Goal: Information Seeking & Learning: Check status

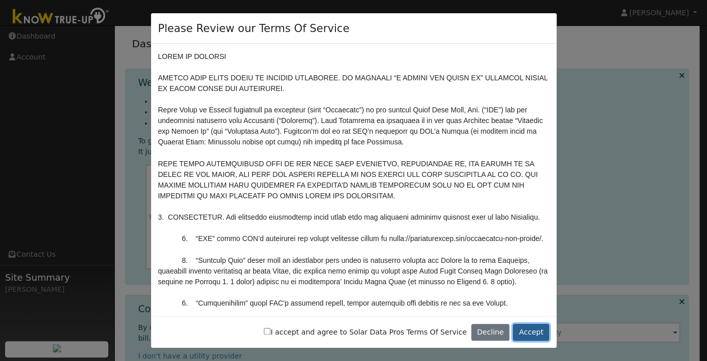
click at [535, 335] on button "Accept" at bounding box center [531, 332] width 36 height 17
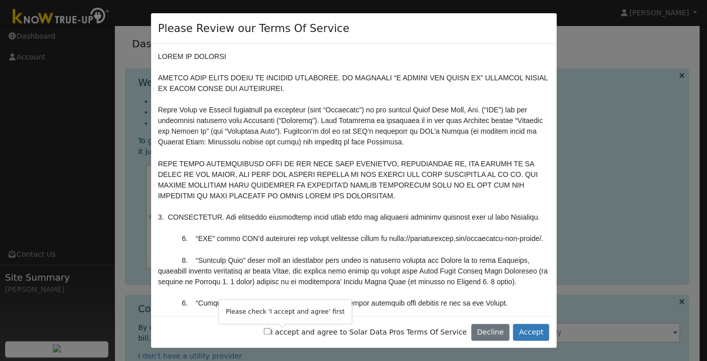
click at [397, 332] on label "I accept and agree to Solar Data Pros Terms Of Service" at bounding box center [365, 332] width 203 height 11
click at [375, 343] on div "I accept and agree to Solar Data Pros Terms Of Service Decline Accept" at bounding box center [354, 332] width 406 height 32
click at [344, 330] on label "I accept and agree to Solar Data Pros Terms Of Service" at bounding box center [365, 332] width 203 height 11
click at [270, 334] on input "I accept and agree to Solar Data Pros Terms Of Service" at bounding box center [267, 331] width 7 height 7
checkbox input "true"
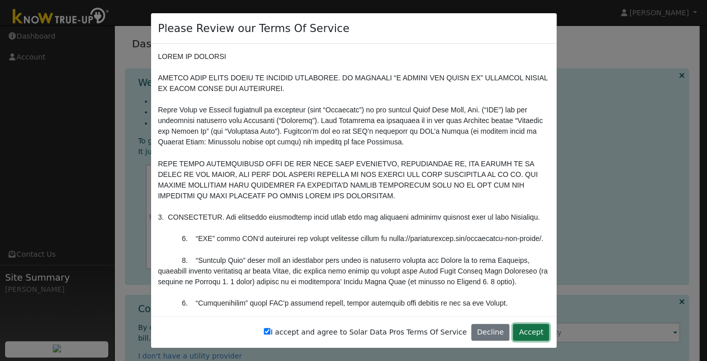
click at [542, 332] on button "Accept" at bounding box center [531, 332] width 36 height 17
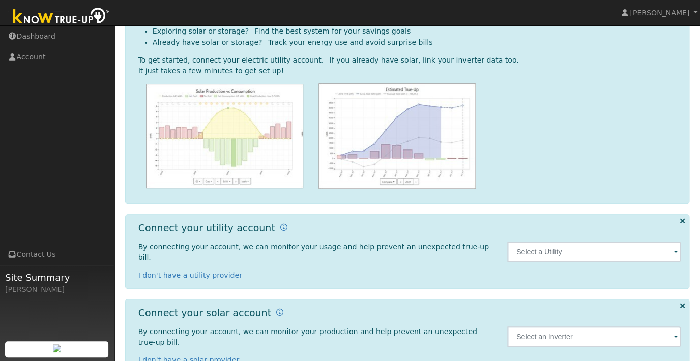
scroll to position [88, 0]
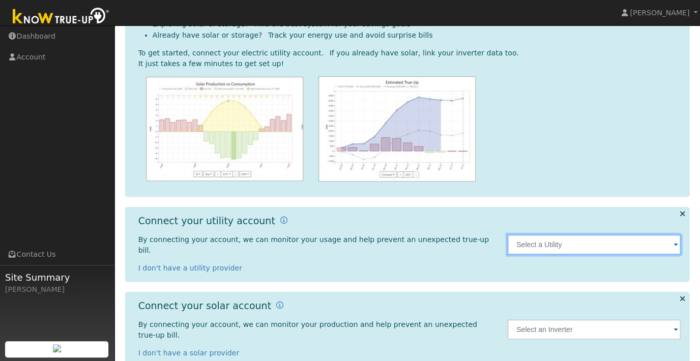
click at [544, 235] on input "text" at bounding box center [594, 244] width 174 height 20
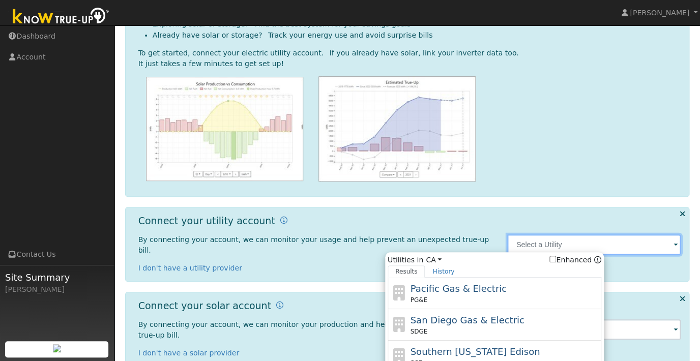
scroll to position [115, 0]
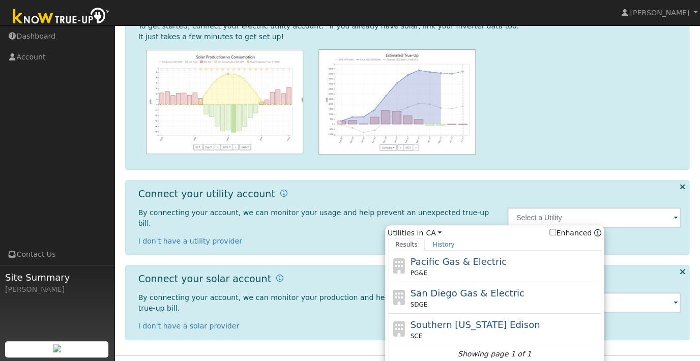
click at [556, 229] on input "Enhanced" at bounding box center [552, 232] width 7 height 7
checkbox input "true"
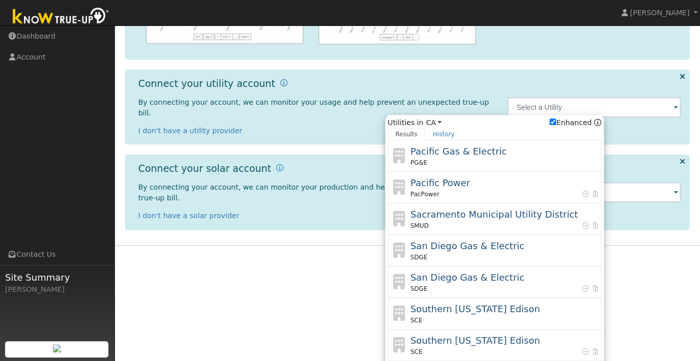
scroll to position [227, 0]
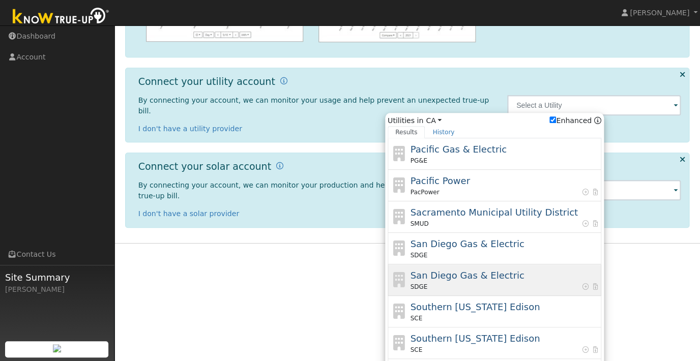
click at [540, 268] on div "San Diego Gas & Electric SDGE" at bounding box center [504, 279] width 189 height 23
type input "SDGE"
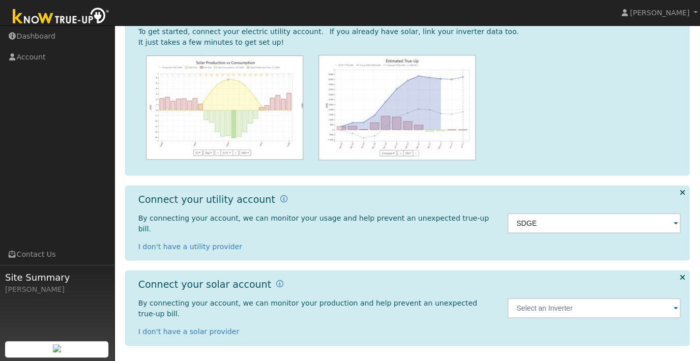
scroll to position [88, 0]
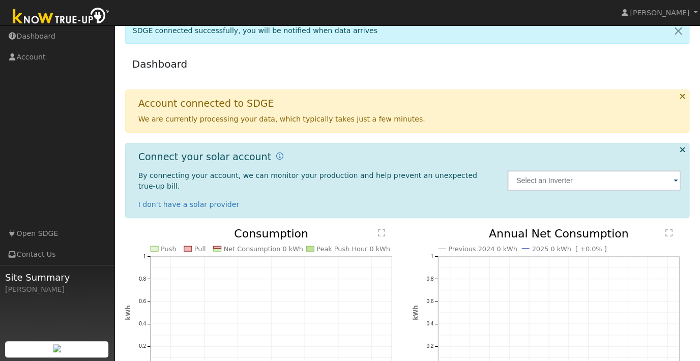
scroll to position [13, 0]
click at [542, 180] on input "text" at bounding box center [594, 180] width 174 height 20
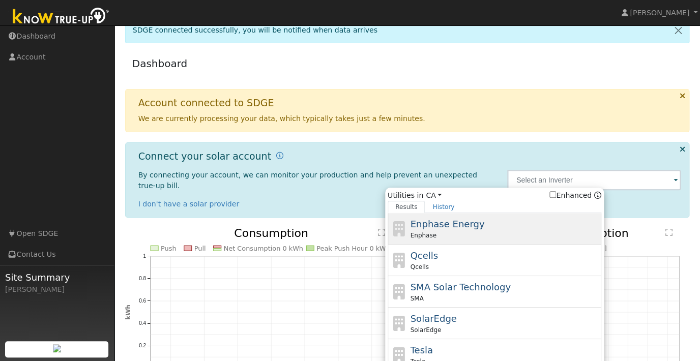
click at [463, 222] on span "Enphase Energy" at bounding box center [447, 224] width 74 height 11
type input "Enphase"
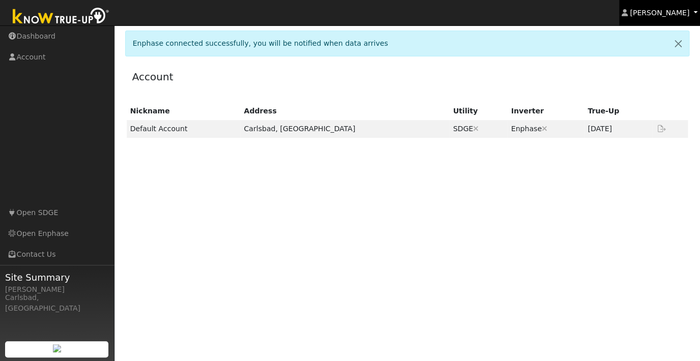
click at [675, 17] on span "[PERSON_NAME]" at bounding box center [658, 13] width 59 height 8
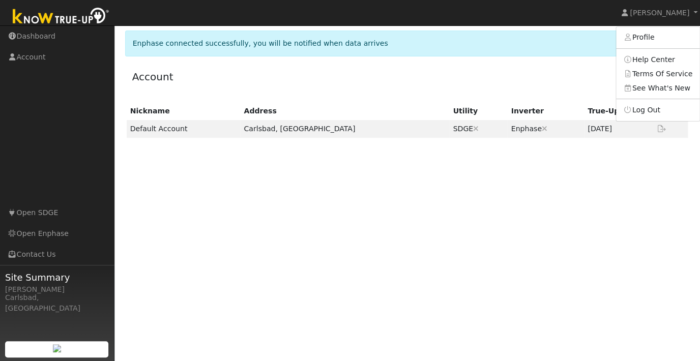
click at [527, 213] on div "Nickname Address Utility Inverter True-Up Default Account Carlsbad, [GEOGRAPHIC…" at bounding box center [407, 210] width 564 height 217
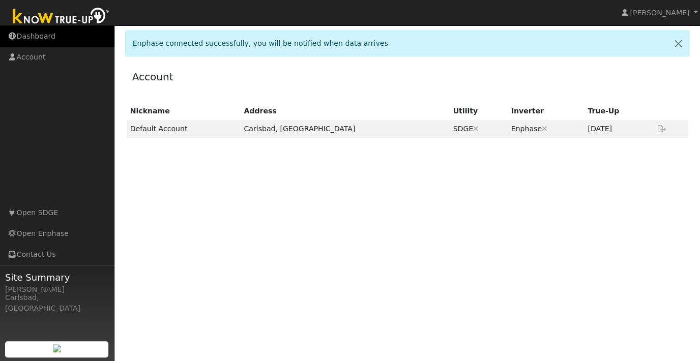
click at [49, 37] on link "Dashboard" at bounding box center [57, 36] width 114 height 21
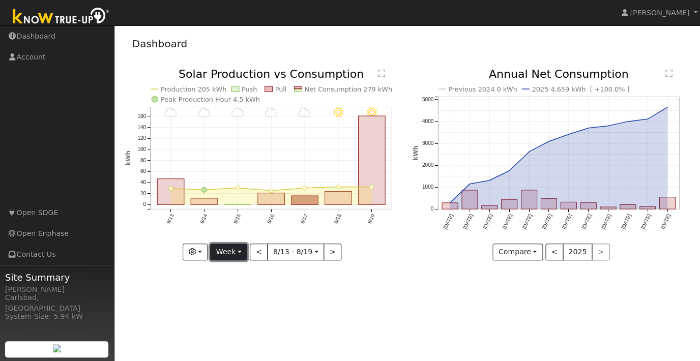
click at [237, 252] on button "Week" at bounding box center [228, 252] width 37 height 17
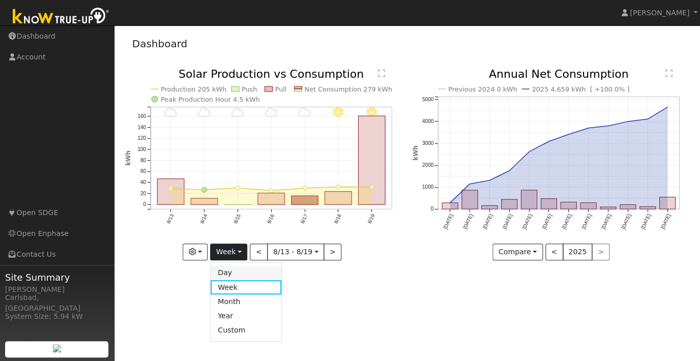
click at [253, 271] on link "Day" at bounding box center [245, 273] width 71 height 14
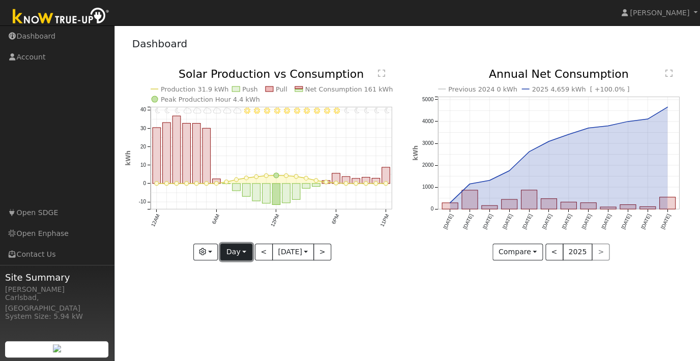
click at [229, 252] on button "Day" at bounding box center [236, 252] width 32 height 17
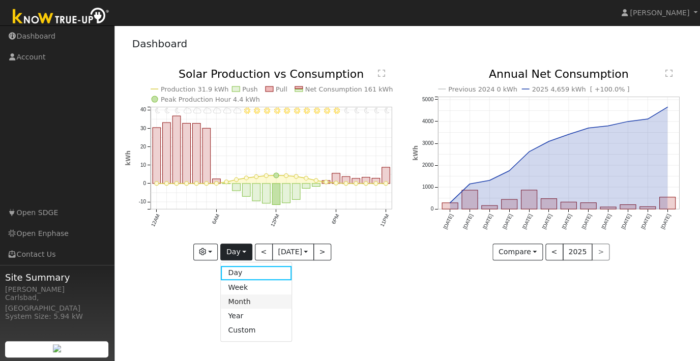
click at [259, 298] on link "Month" at bounding box center [256, 301] width 71 height 14
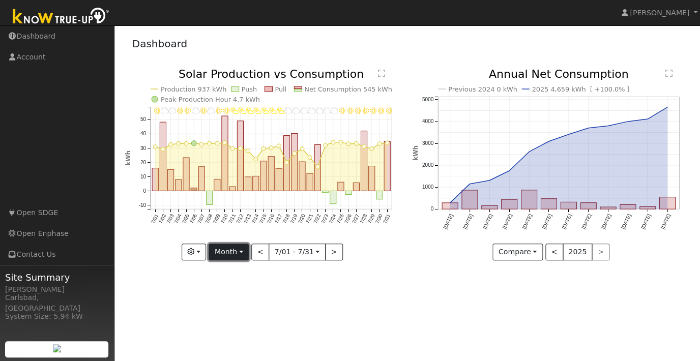
click at [239, 252] on button "Month" at bounding box center [228, 252] width 40 height 17
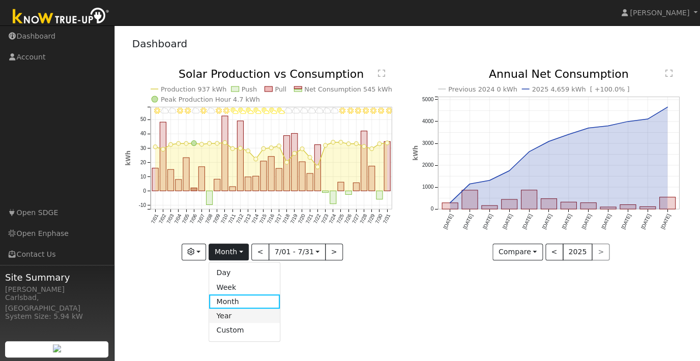
click at [234, 315] on link "Year" at bounding box center [244, 316] width 71 height 14
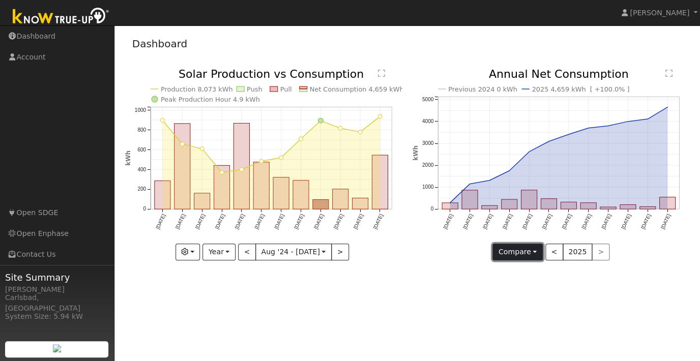
click at [526, 256] on button "Compare" at bounding box center [517, 252] width 50 height 17
click at [487, 277] on div "User Profile First name Last name Email Email Notifications No Emails No Emails…" at bounding box center [406, 193] width 585 height 336
click at [221, 253] on button "Year" at bounding box center [218, 252] width 33 height 17
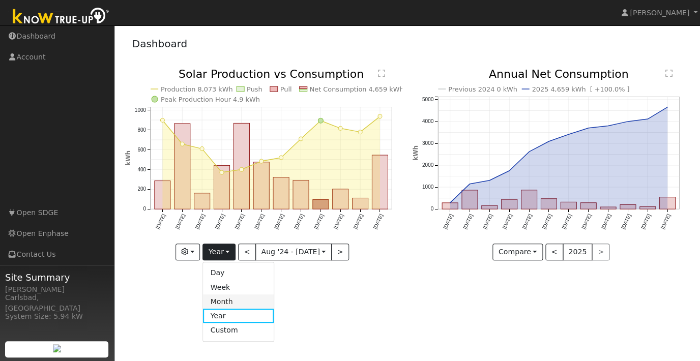
click at [221, 300] on link "Month" at bounding box center [238, 301] width 71 height 14
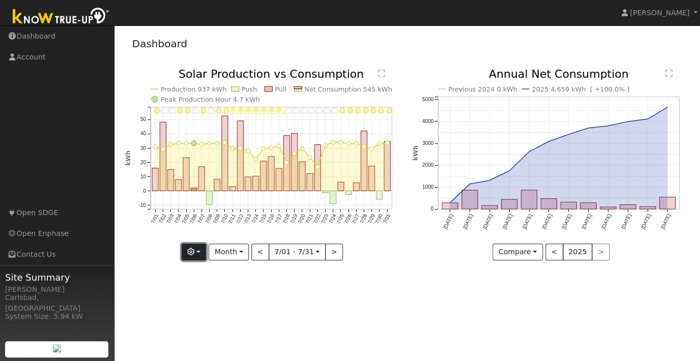
click at [203, 256] on button "button" at bounding box center [194, 252] width 25 height 17
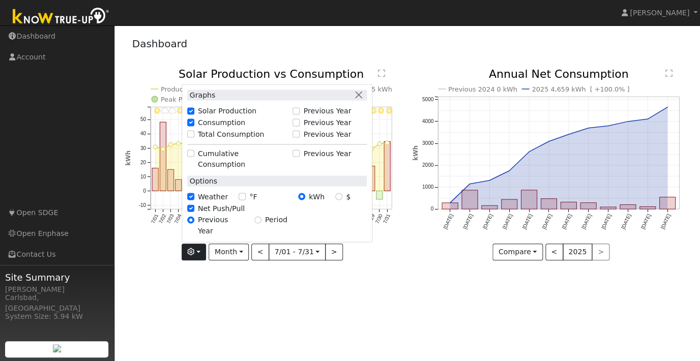
click at [170, 264] on div "7/31 - Clear 7/30 - Clear 7/29 - Clear 7/28 - MostlyClear 7/27 - MostlyClear 7/…" at bounding box center [263, 172] width 288 height 207
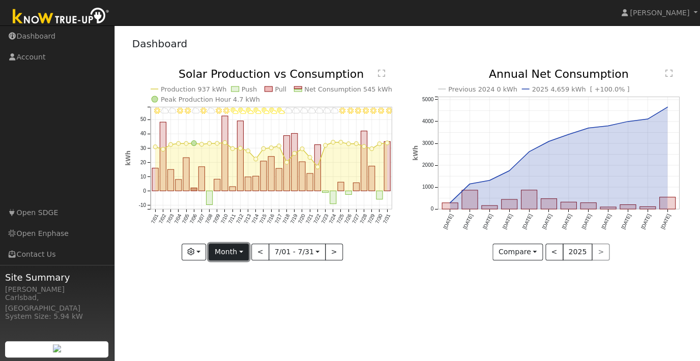
click at [226, 251] on button "Month" at bounding box center [228, 252] width 40 height 17
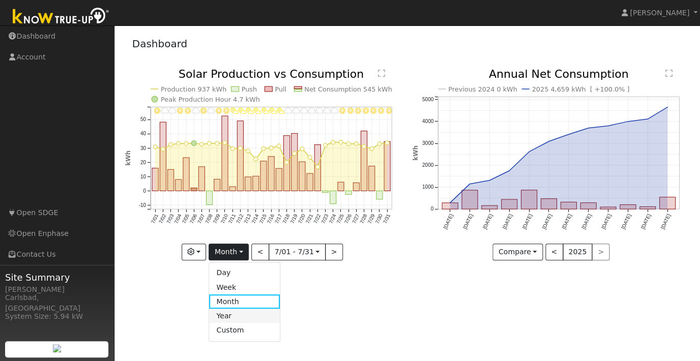
click at [231, 318] on link "Year" at bounding box center [244, 316] width 71 height 14
type input "[DATE]"
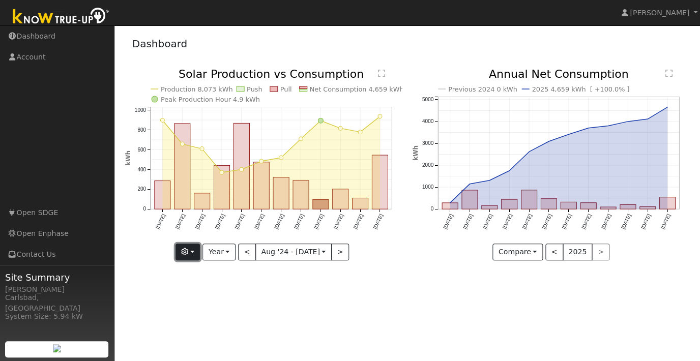
click at [195, 254] on button "button" at bounding box center [187, 252] width 25 height 17
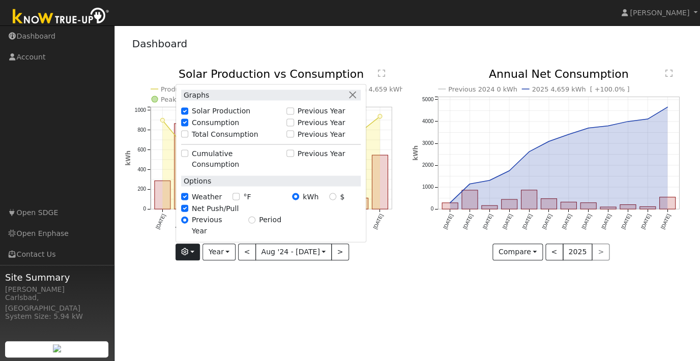
click at [229, 272] on div "Production 8,073 kWh Push Pull Net Consumption 4,659 kWh Peak Production Hour 4…" at bounding box center [263, 172] width 288 height 207
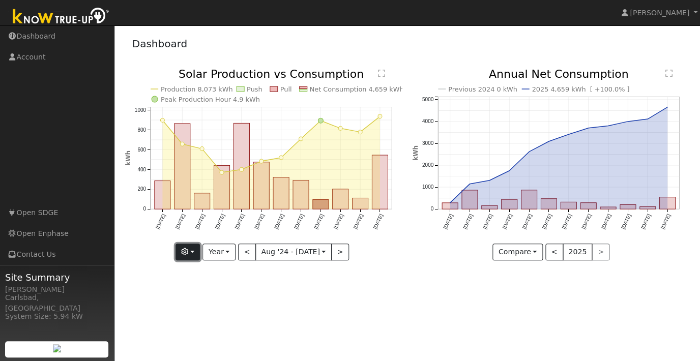
click at [196, 252] on button "button" at bounding box center [187, 252] width 25 height 17
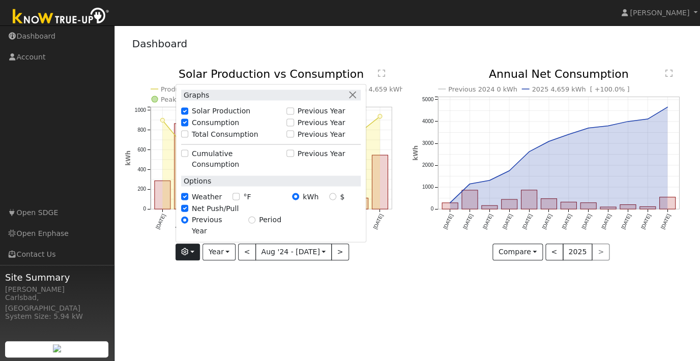
click at [234, 277] on div "User Profile First name Last name Email Email Notifications No Emails No Emails…" at bounding box center [406, 193] width 585 height 336
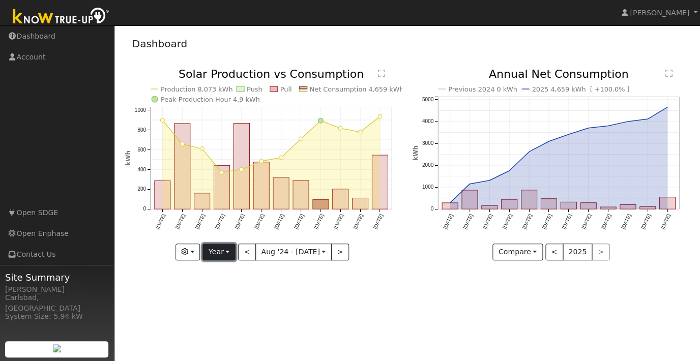
click at [224, 257] on button "Year" at bounding box center [218, 252] width 33 height 17
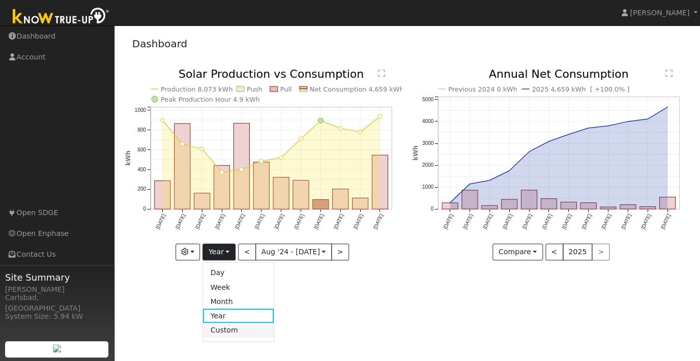
click at [222, 333] on link "Custom" at bounding box center [238, 330] width 71 height 14
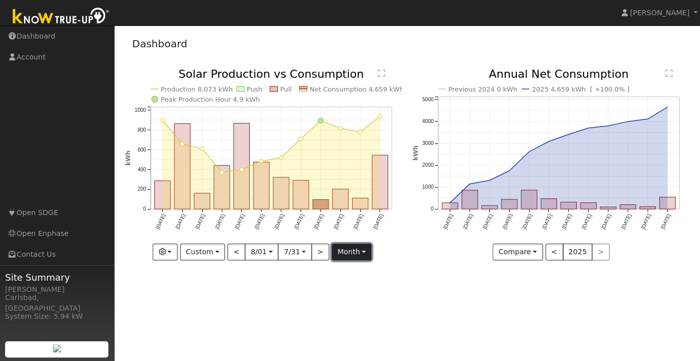
click at [341, 253] on button "month" at bounding box center [352, 252] width 40 height 17
click at [258, 282] on div "User Profile First name Last name Email Email Notifications No Emails No Emails…" at bounding box center [406, 193] width 585 height 336
click at [347, 254] on button "month" at bounding box center [352, 252] width 40 height 17
click at [346, 284] on link "Day" at bounding box center [367, 287] width 71 height 14
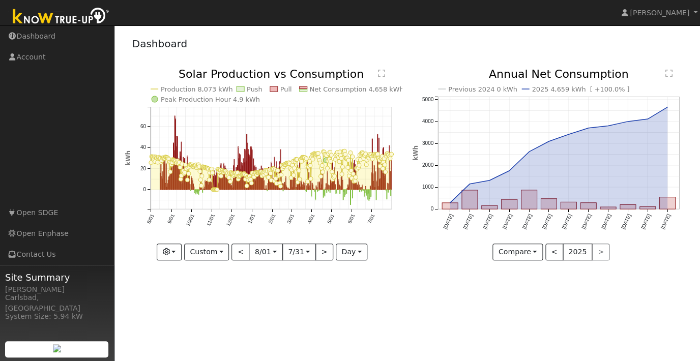
click at [383, 71] on text "" at bounding box center [381, 73] width 7 height 8
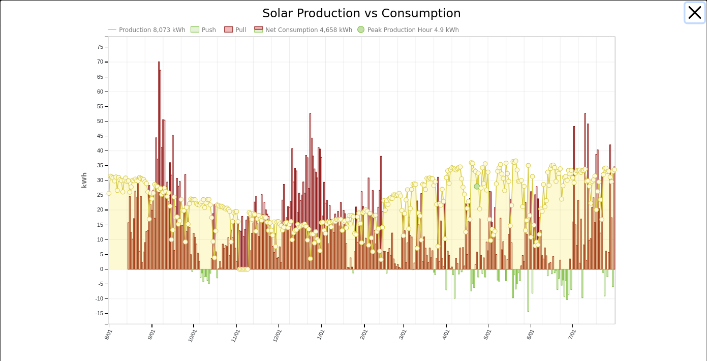
click at [685, 16] on button "button" at bounding box center [694, 12] width 19 height 19
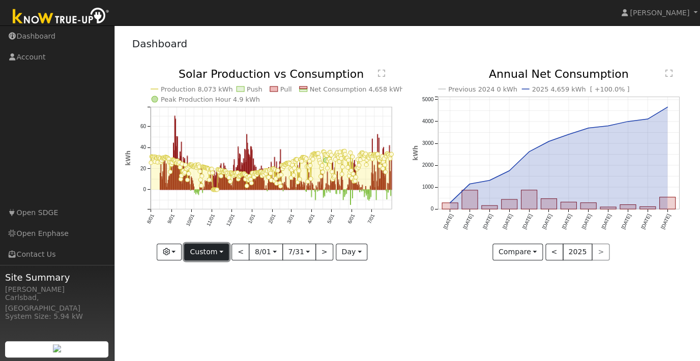
click at [203, 254] on button "Custom" at bounding box center [206, 252] width 45 height 17
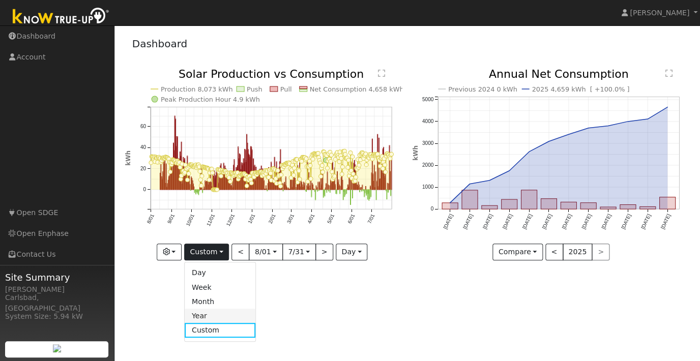
click at [222, 314] on link "Year" at bounding box center [220, 316] width 71 height 14
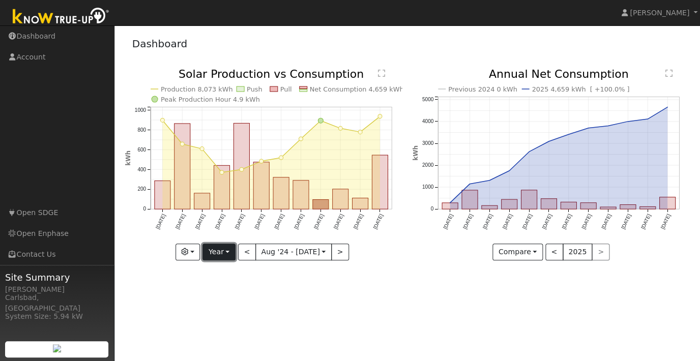
click at [229, 251] on button "Year" at bounding box center [218, 252] width 33 height 17
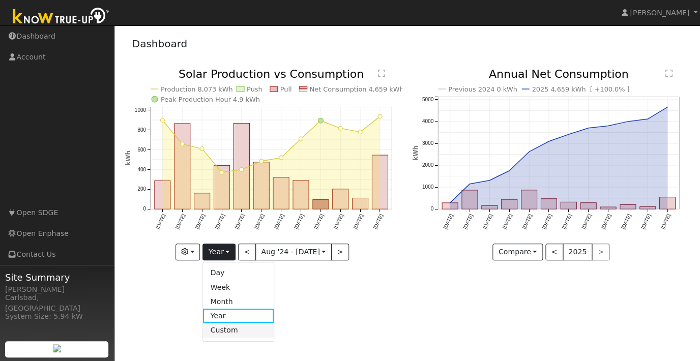
click at [232, 328] on link "Custom" at bounding box center [238, 330] width 71 height 14
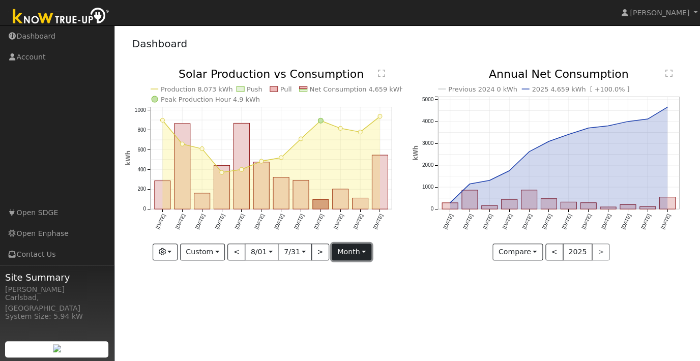
click at [343, 253] on button "month" at bounding box center [352, 252] width 40 height 17
click at [344, 286] on link "Day" at bounding box center [367, 287] width 71 height 14
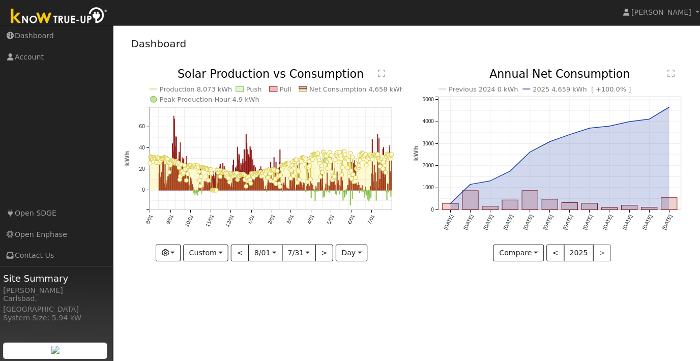
click at [384, 76] on text "" at bounding box center [381, 73] width 7 height 8
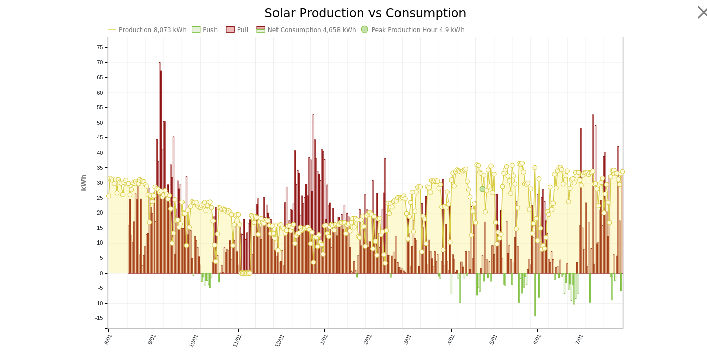
click at [150, 29] on text "Production 8,073 kWh" at bounding box center [152, 29] width 67 height 7
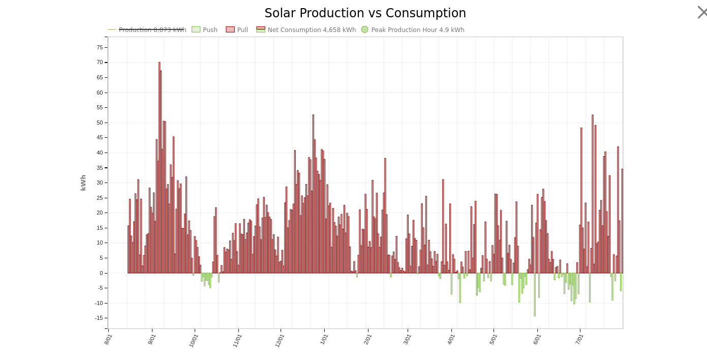
click at [637, 252] on div at bounding box center [667, 188] width 73 height 361
